Goal: Find contact information

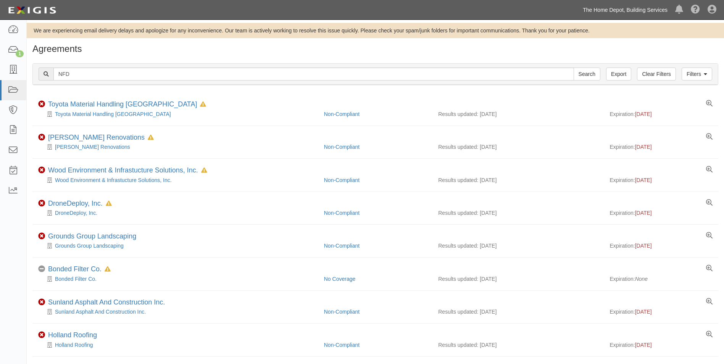
click at [598, 10] on link "The Home Depot, Building Services" at bounding box center [625, 9] width 92 height 15
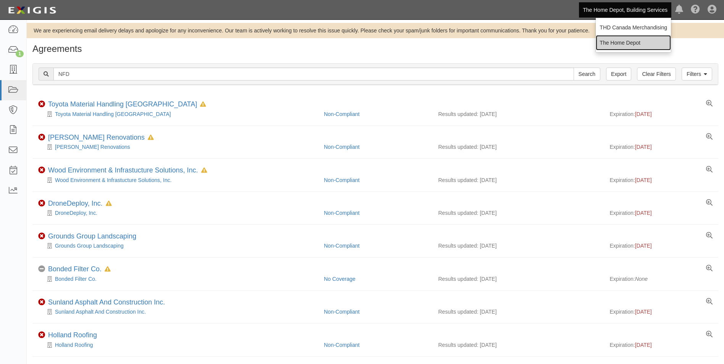
click at [613, 39] on link "The Home Depot" at bounding box center [632, 42] width 75 height 15
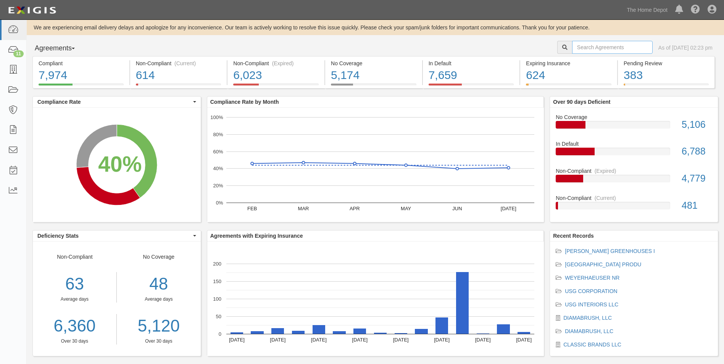
click at [579, 46] on input "text" at bounding box center [612, 47] width 80 height 13
type input "rust-oleum"
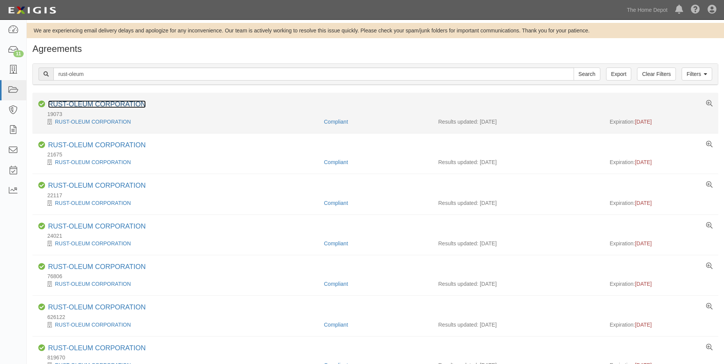
click at [133, 105] on link "RUST-OLEUM CORPORATION" at bounding box center [97, 104] width 98 height 8
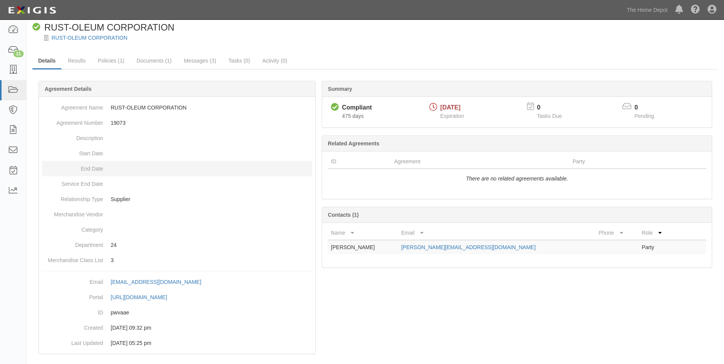
scroll to position [32, 0]
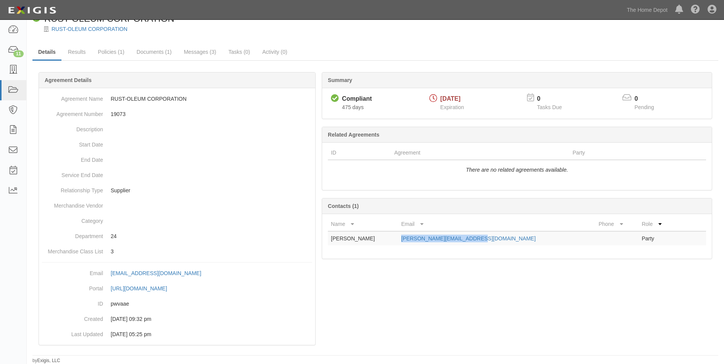
drag, startPoint x: 498, startPoint y: 240, endPoint x: 417, endPoint y: 243, distance: 80.6
click at [417, 243] on td "Jake.Modlisz@rustoleum.com" at bounding box center [496, 238] width 197 height 14
copy link "Jake.Modlisz@rustoleum.com"
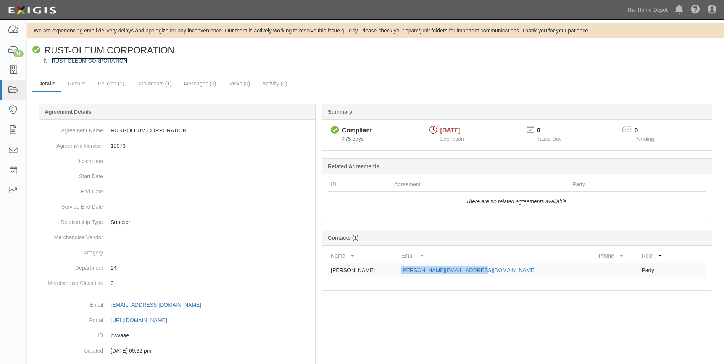
click at [104, 62] on link "RUST-OLEUM CORPORATION" at bounding box center [89, 61] width 76 height 6
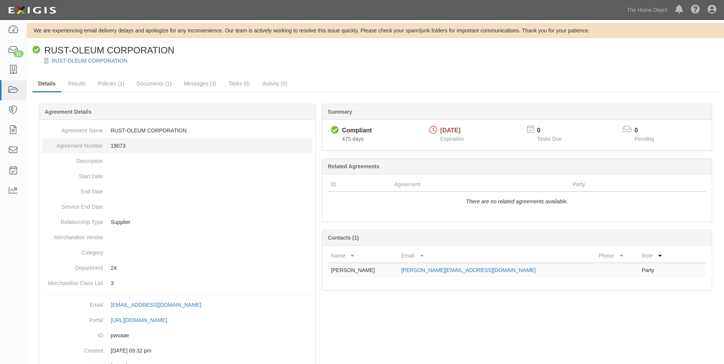
click at [123, 146] on dd "19073" at bounding box center [177, 145] width 270 height 15
copy dd "19073"
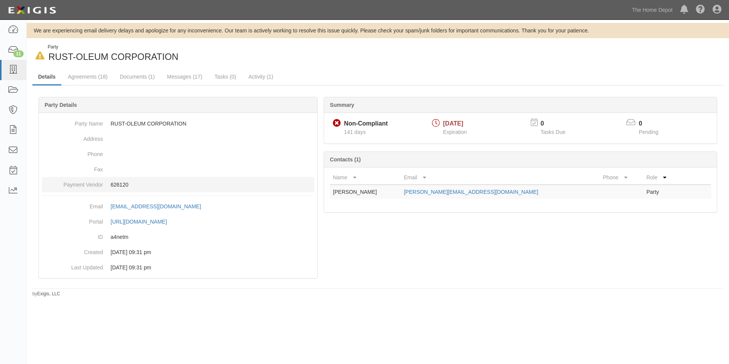
click at [121, 183] on p "626120" at bounding box center [213, 185] width 204 height 8
copy p "626120"
